Goal: Find specific page/section: Find specific page/section

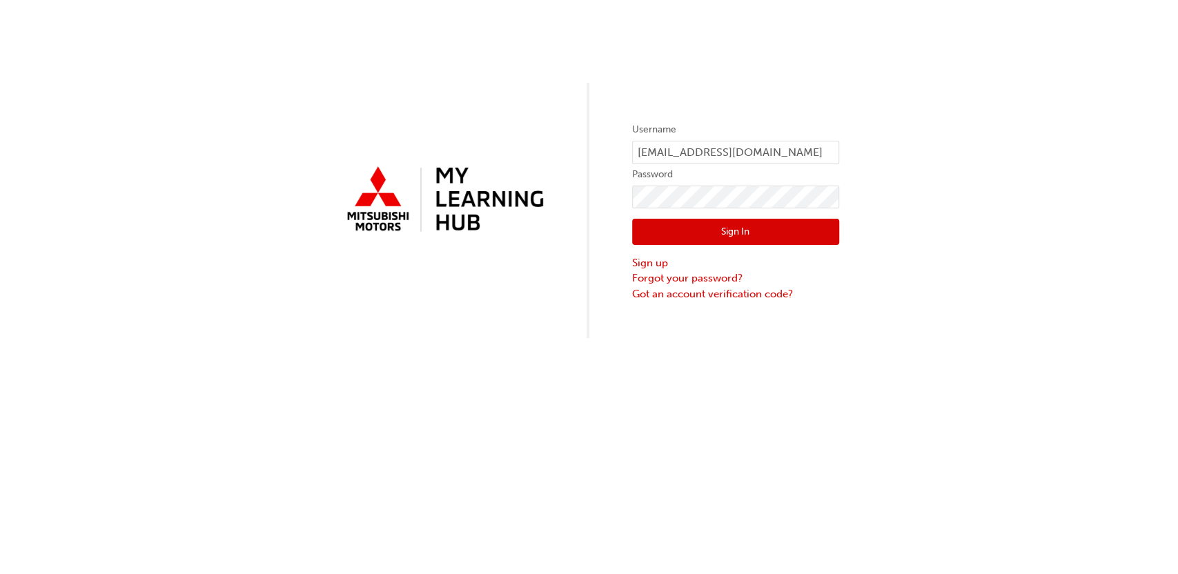
click at [711, 227] on button "Sign In" at bounding box center [735, 232] width 207 height 26
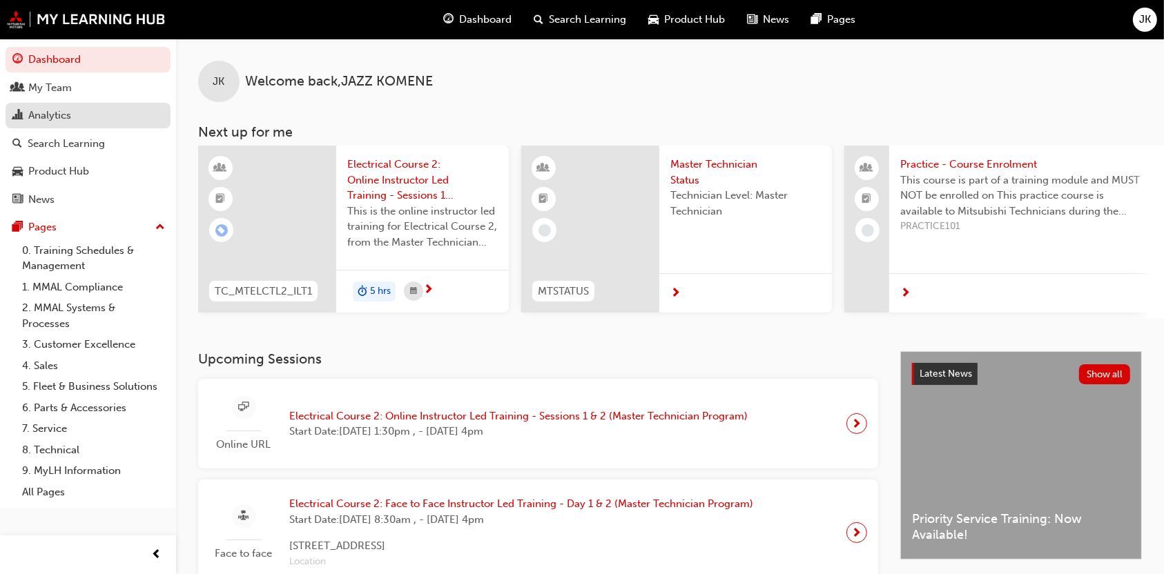
click at [69, 120] on div "Analytics" at bounding box center [49, 116] width 43 height 16
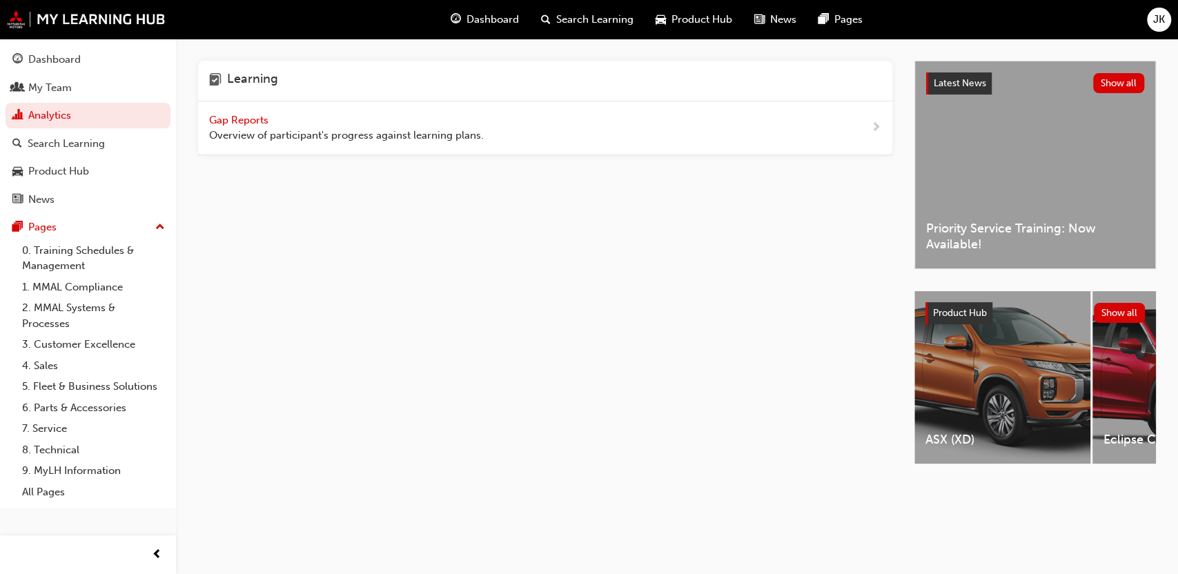
click at [305, 124] on div "Gap Reports Overview of participant's progress against learning plans." at bounding box center [346, 128] width 275 height 31
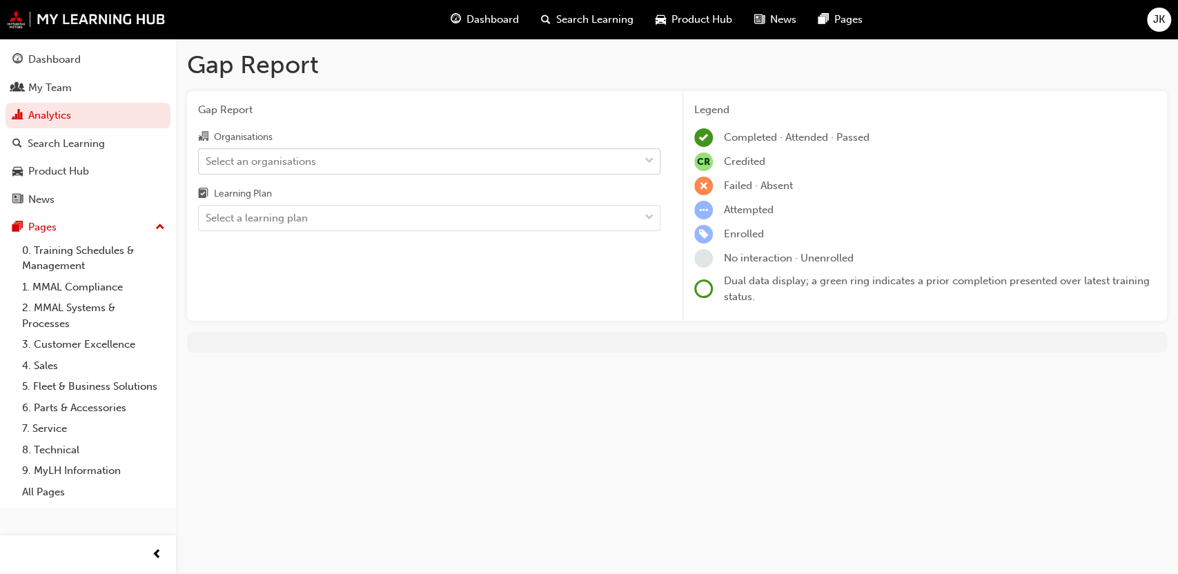
click at [366, 151] on div "Select an organisations" at bounding box center [419, 161] width 440 height 24
click at [207, 155] on input "Organisations Select an organisations" at bounding box center [206, 161] width 1 height 12
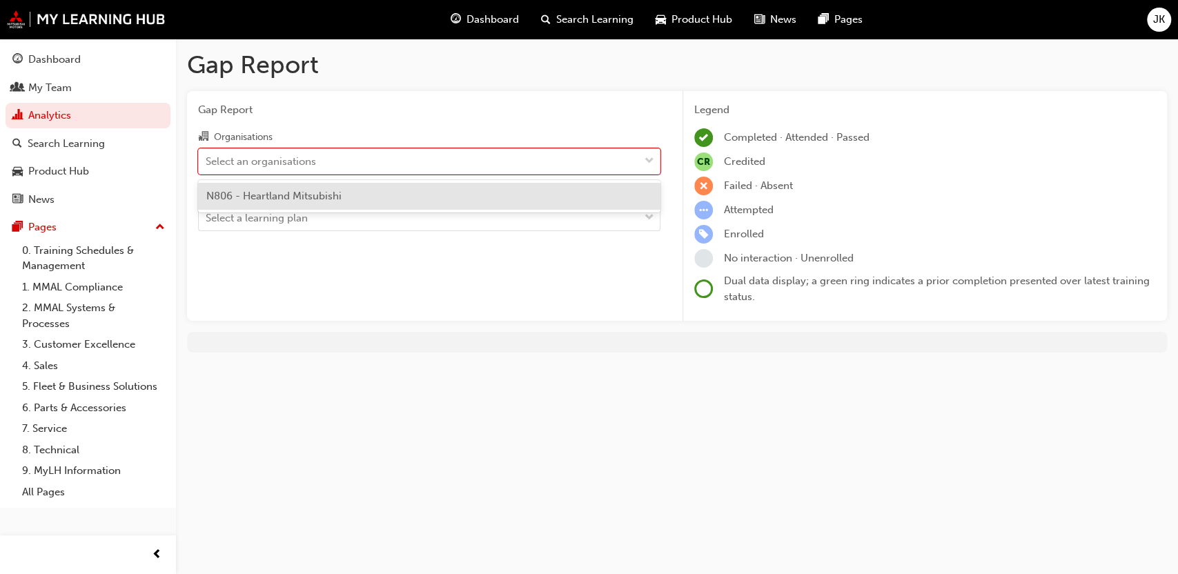
click at [320, 200] on span "N806 - Heartland Mitsubishi" at bounding box center [273, 196] width 135 height 12
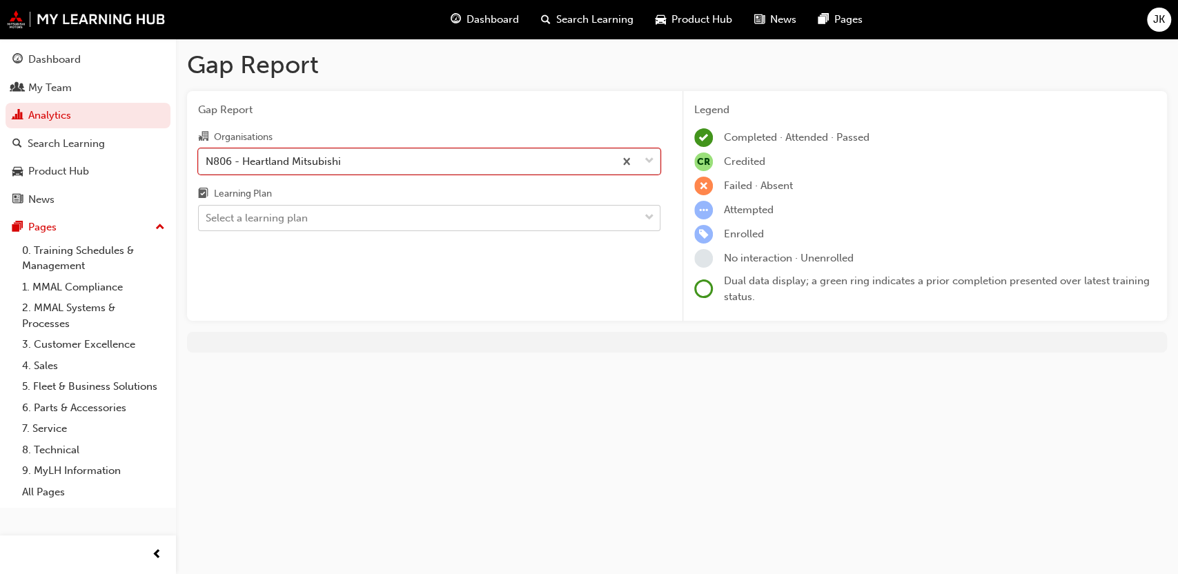
click at [311, 208] on div "Select a learning plan" at bounding box center [419, 218] width 440 height 24
click at [207, 212] on input "Learning Plan Select a learning plan" at bounding box center [206, 218] width 1 height 12
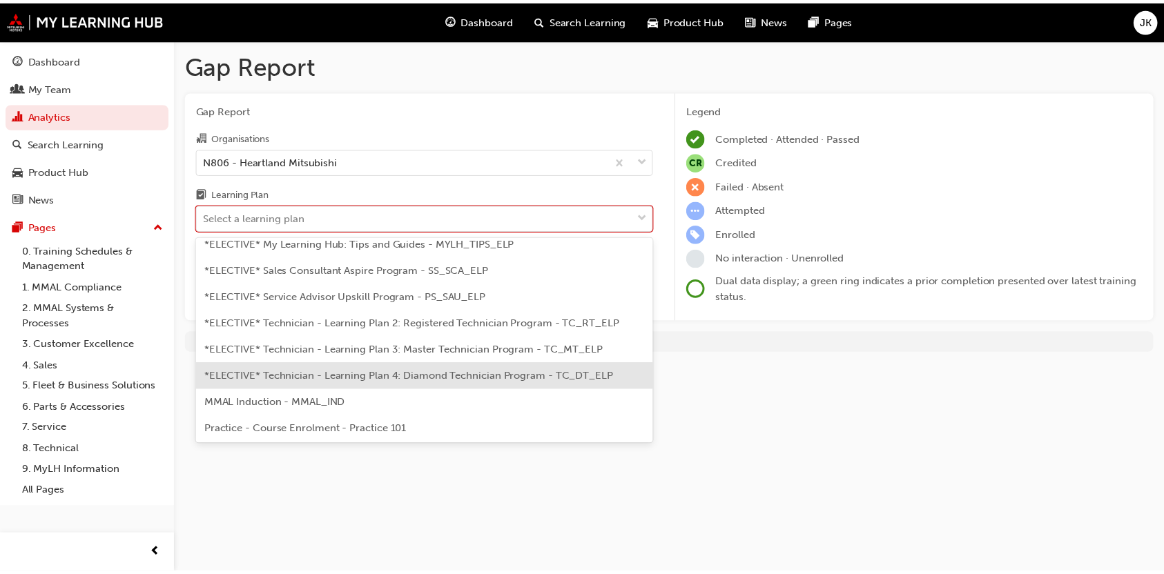
scroll to position [674, 0]
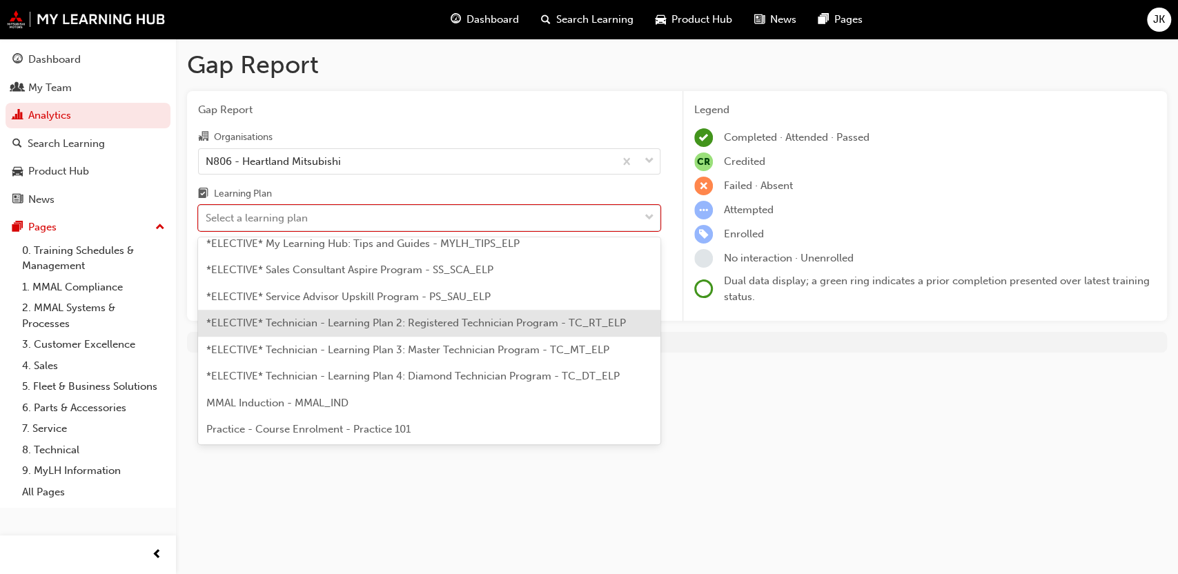
click at [393, 326] on span "*ELECTIVE* Technician - Learning Plan 2: Registered Technician Program - TC_RT_…" at bounding box center [416, 323] width 420 height 12
